Goal: Task Accomplishment & Management: Manage account settings

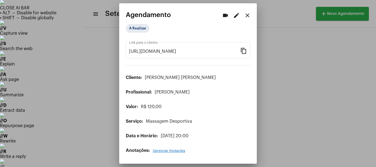
scroll to position [2, 0]
click at [99, 96] on div at bounding box center [188, 83] width 376 height 167
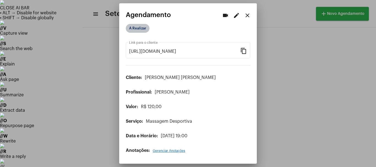
click at [136, 27] on mat-chip "A Realizar" at bounding box center [138, 28] width 24 height 9
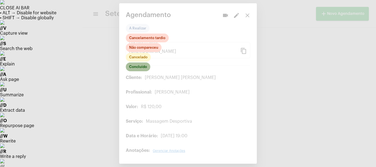
click at [134, 67] on mat-chip "Concluído" at bounding box center [138, 67] width 25 height 9
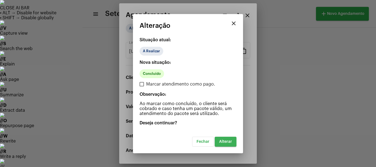
click at [218, 140] on button "Alterar" at bounding box center [226, 142] width 22 height 10
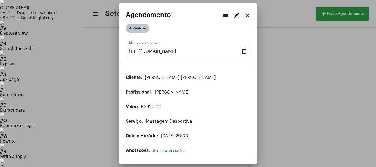
click at [139, 31] on mat-chip "A Realizar" at bounding box center [138, 28] width 24 height 9
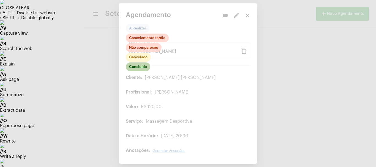
click at [139, 66] on mat-chip "Concluído" at bounding box center [138, 67] width 25 height 9
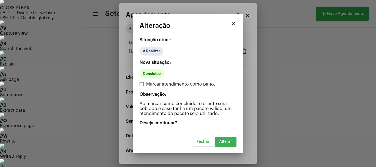
click at [230, 139] on button "Alterar" at bounding box center [226, 142] width 22 height 10
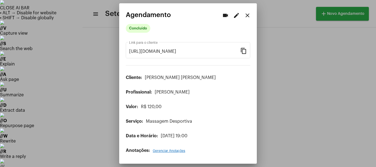
click at [235, 16] on mat-icon "edit" at bounding box center [236, 15] width 7 height 7
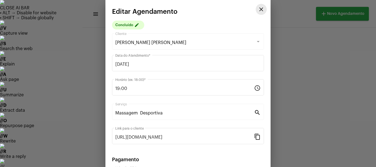
click at [258, 10] on mat-icon "close" at bounding box center [261, 9] width 7 height 7
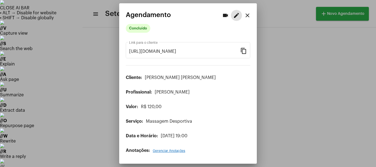
click at [276, 8] on div at bounding box center [188, 83] width 376 height 167
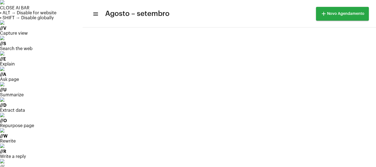
scroll to position [159, 0]
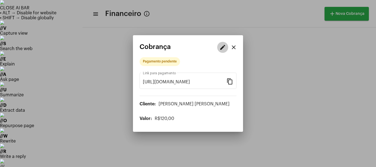
click at [223, 50] on mat-icon "edit" at bounding box center [223, 47] width 7 height 7
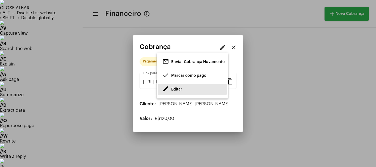
click at [177, 91] on span "Editar" at bounding box center [176, 90] width 11 height 4
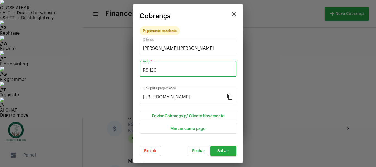
click at [158, 71] on input "R$ 120" at bounding box center [188, 70] width 90 height 5
type input "R$ 110"
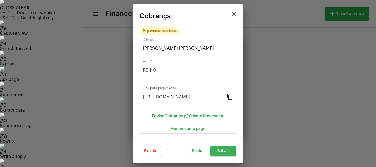
click at [224, 154] on button "Salvar" at bounding box center [224, 151] width 26 height 10
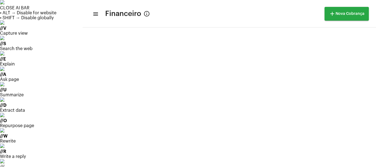
scroll to position [363, 0]
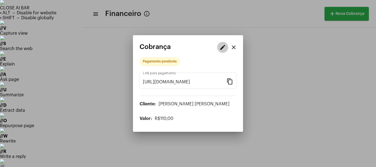
click at [223, 50] on mat-icon "edit" at bounding box center [223, 47] width 7 height 7
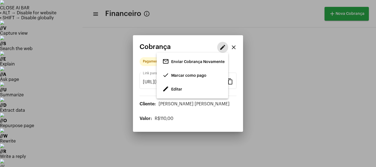
click at [185, 76] on span "Marcar como pago" at bounding box center [188, 76] width 35 height 4
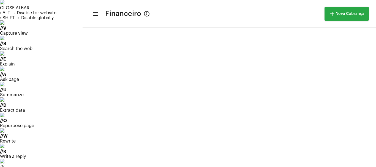
scroll to position [363, 0]
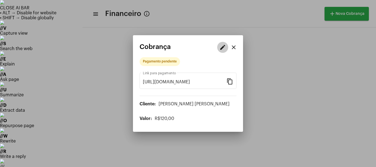
click at [223, 51] on button "edit" at bounding box center [222, 47] width 11 height 11
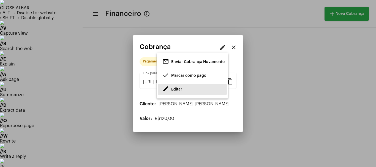
click at [180, 90] on span "Editar" at bounding box center [176, 90] width 11 height 4
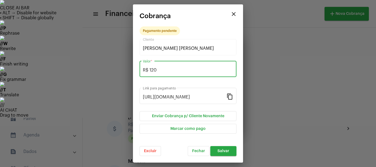
click at [160, 71] on input "R$ 120" at bounding box center [188, 70] width 90 height 5
type input "R$ 110"
click at [221, 150] on span "Salvar" at bounding box center [224, 151] width 12 height 4
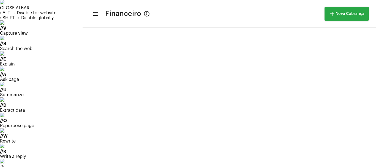
scroll to position [363, 0]
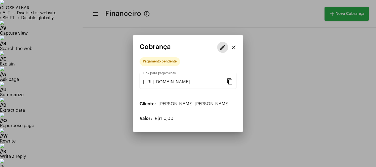
click at [224, 46] on mat-icon "edit" at bounding box center [223, 47] width 7 height 7
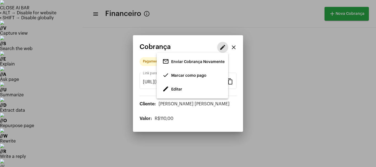
click at [185, 78] on span "done Marcar como pago" at bounding box center [185, 76] width 44 height 10
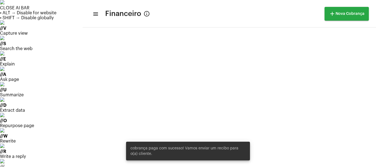
scroll to position [363, 0]
